Goal: Task Accomplishment & Management: Use online tool/utility

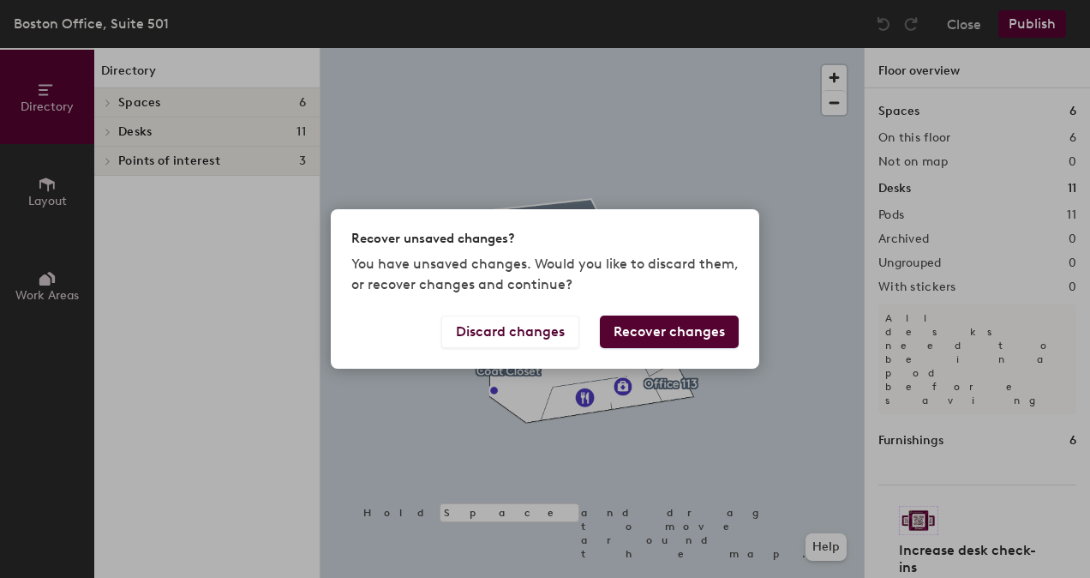
click at [488, 159] on div "Recover unsaved changes? You have unsaved changes. Would you like to discard th…" at bounding box center [545, 289] width 1090 height 578
click at [498, 332] on button "Discard changes" at bounding box center [510, 331] width 138 height 33
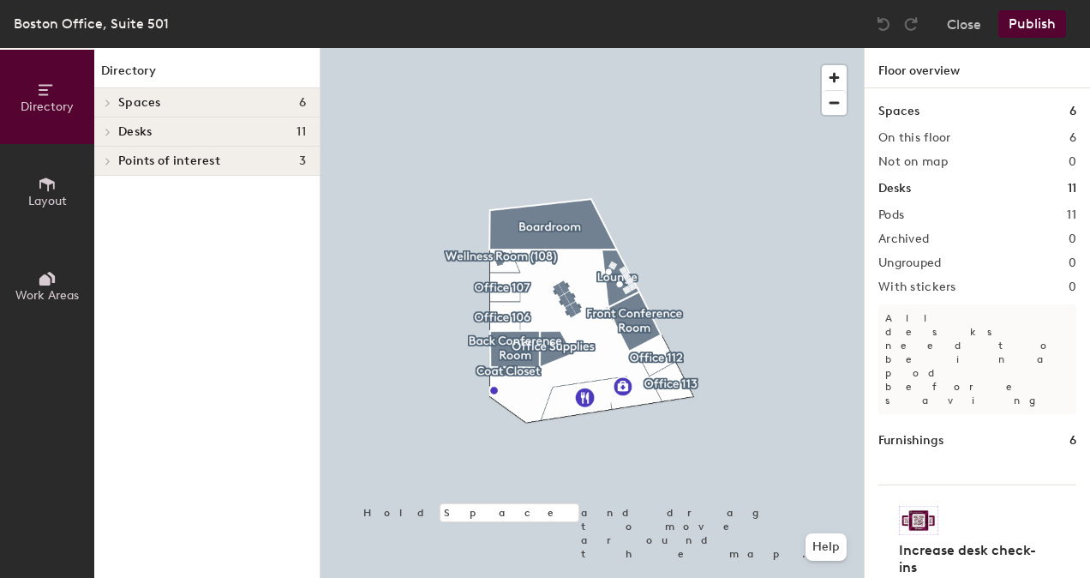
click at [104, 123] on div at bounding box center [105, 131] width 22 height 28
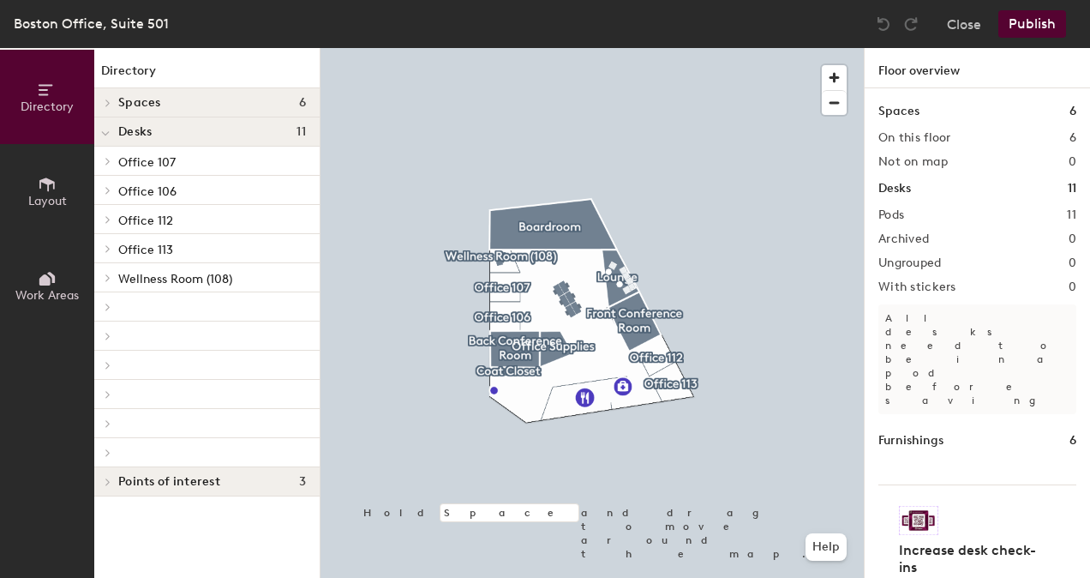
click at [130, 246] on span "Office 113" at bounding box center [145, 250] width 55 height 15
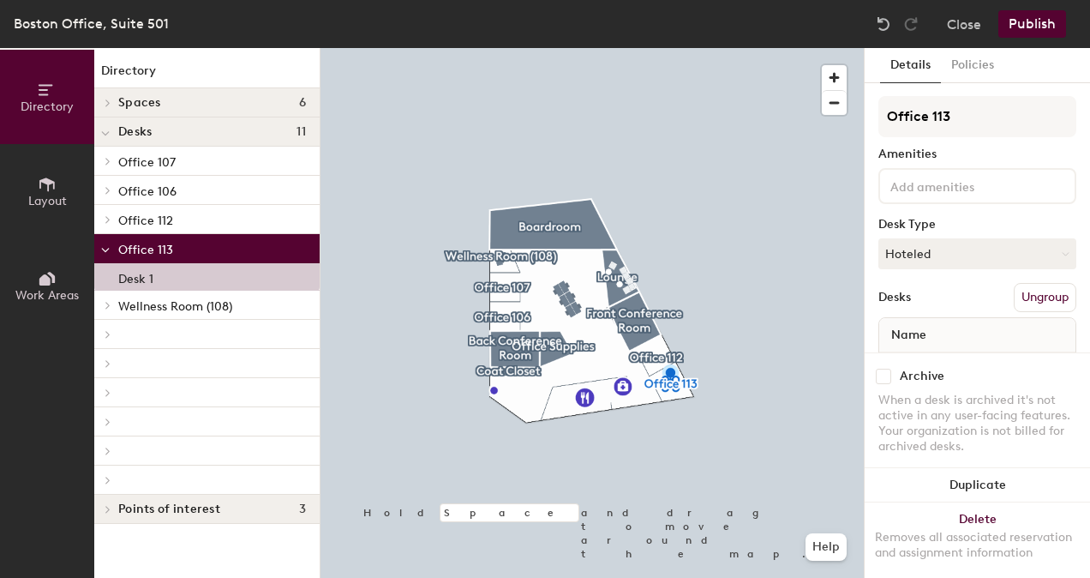
click at [105, 219] on icon at bounding box center [108, 219] width 7 height 9
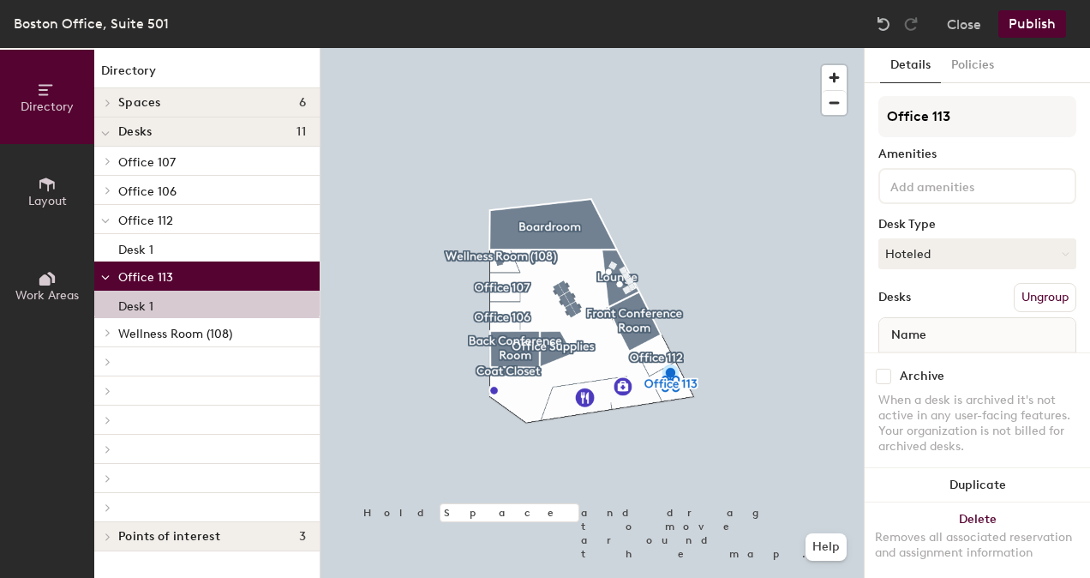
click at [106, 195] on div at bounding box center [105, 190] width 22 height 28
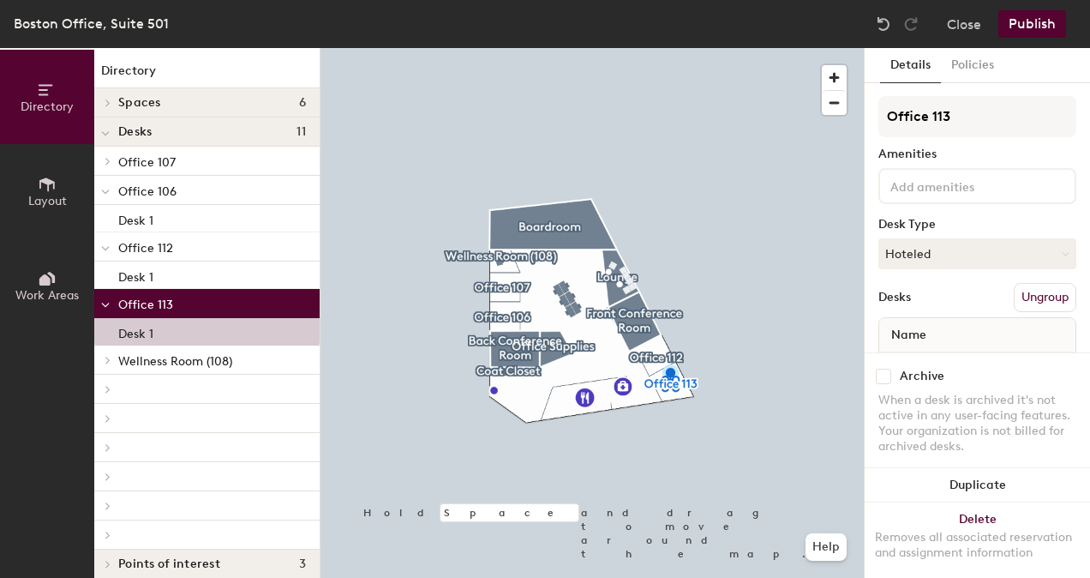
click at [106, 167] on div at bounding box center [105, 161] width 22 height 28
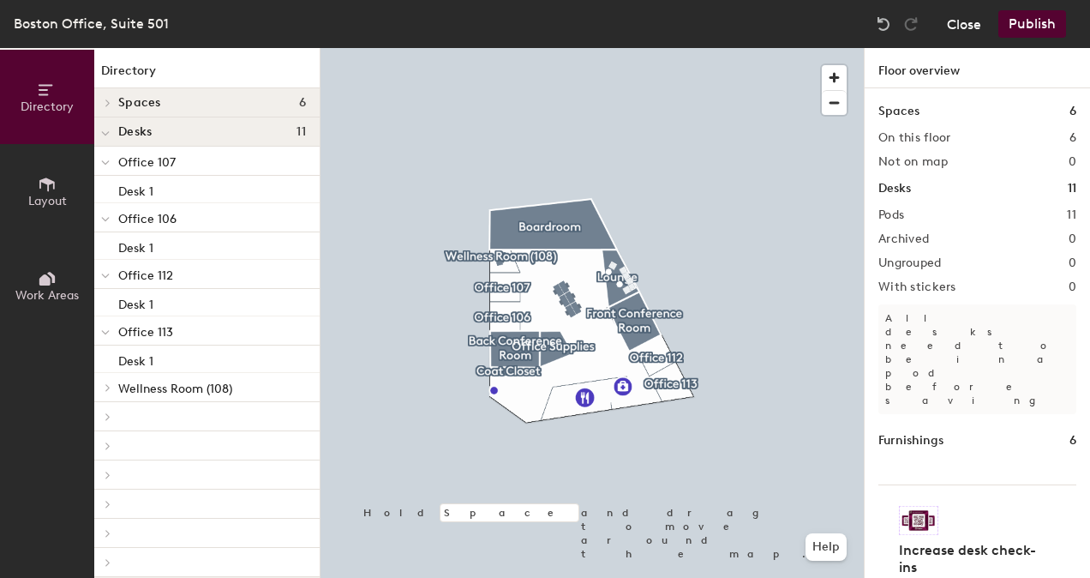
click at [964, 21] on button "Close" at bounding box center [964, 23] width 34 height 27
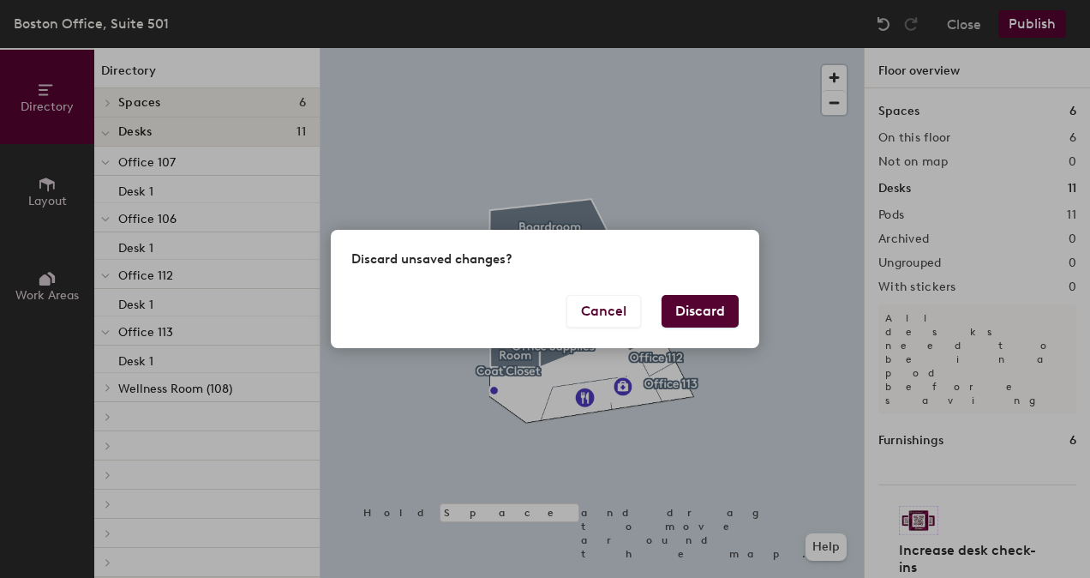
click at [693, 307] on button "Discard" at bounding box center [700, 311] width 77 height 33
